Goal: Transaction & Acquisition: Book appointment/travel/reservation

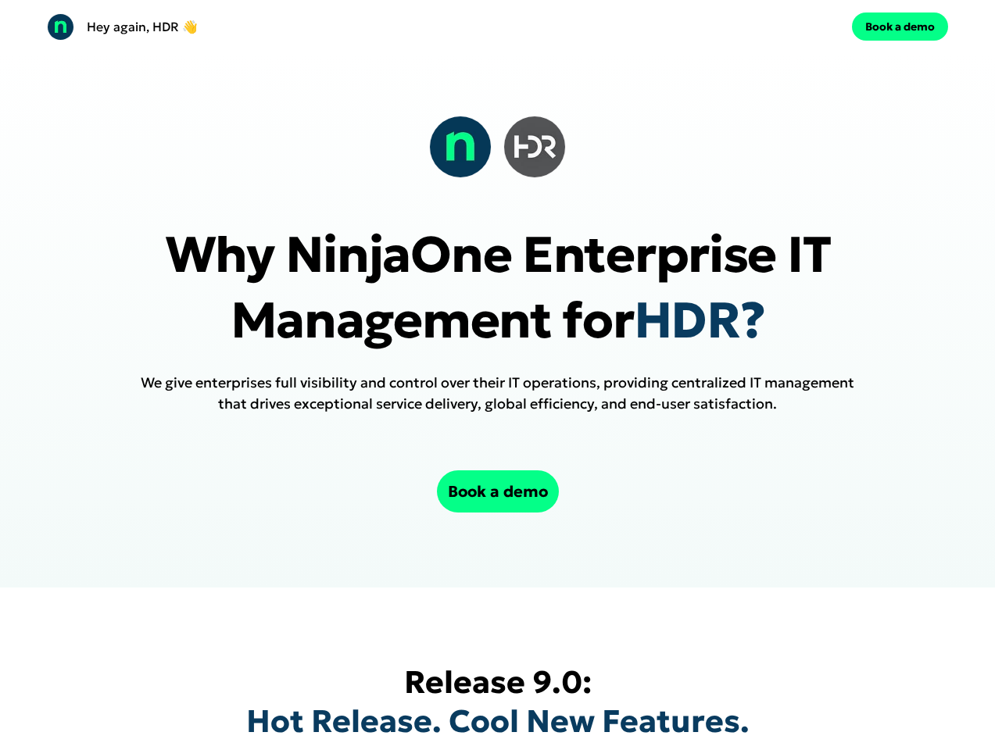
click at [497, 27] on div "Hey again, HDR 👋 Book a demo" at bounding box center [497, 26] width 995 height 53
click at [269, 27] on div "Hey again, HDR 👋" at bounding box center [269, 26] width 445 height 27
click at [726, 27] on div "Book a demo" at bounding box center [726, 27] width 445 height 28
click at [900, 27] on button "Book a demo" at bounding box center [900, 27] width 96 height 28
click at [497, 147] on div at bounding box center [497, 147] width 137 height 63
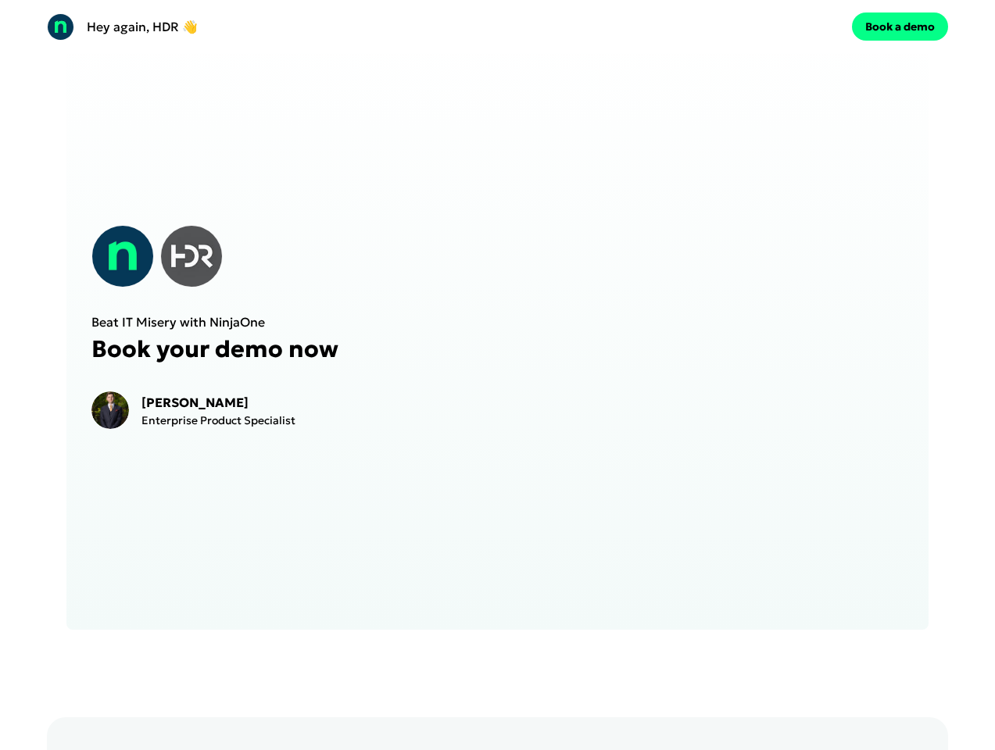
click at [497, 492] on div "Beat IT Misery with NinjaOne Book your demo now [PERSON_NAME] Enterprise Produc…" at bounding box center [496, 327] width 861 height 605
